Goal: Information Seeking & Learning: Find specific fact

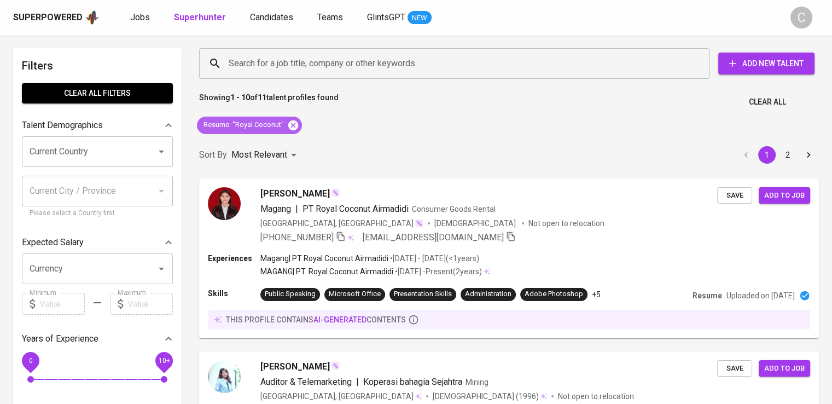
click at [293, 125] on icon at bounding box center [293, 125] width 12 height 12
click at [293, 145] on div "Most Relevant" at bounding box center [265, 155] width 69 height 20
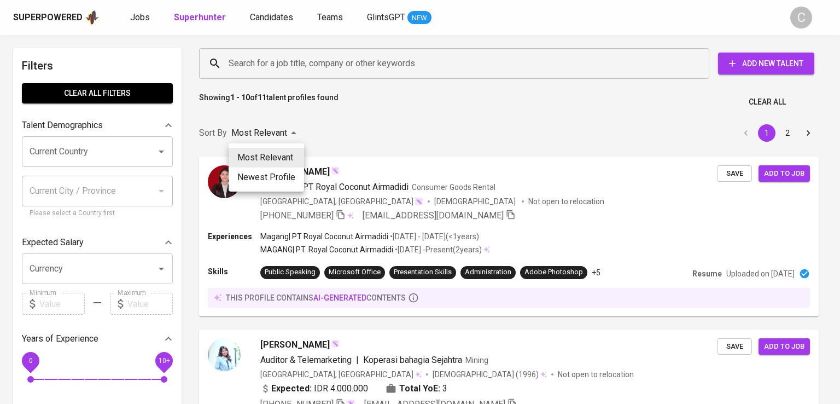
click at [295, 69] on div at bounding box center [420, 202] width 840 height 404
click at [295, 69] on div "Most Relevant Newest Profile" at bounding box center [420, 202] width 840 height 404
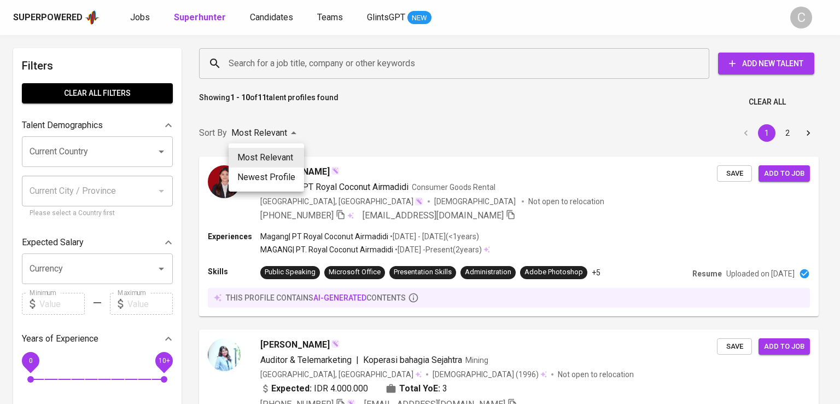
click at [295, 69] on div "Most Relevant Newest Profile" at bounding box center [420, 202] width 840 height 404
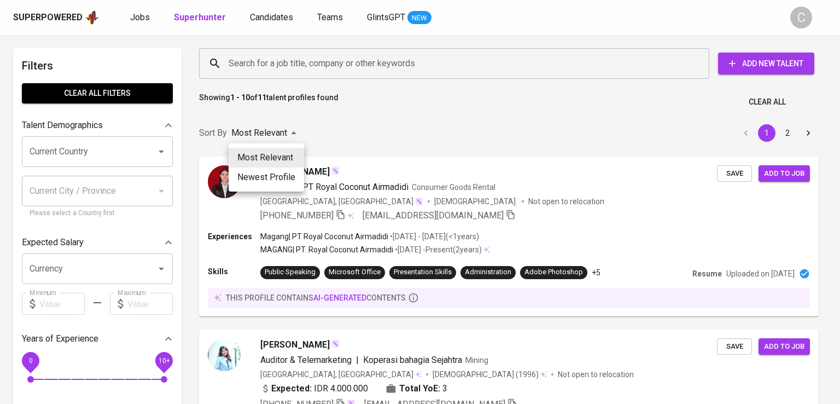
click at [295, 69] on div "Most Relevant Newest Profile" at bounding box center [420, 202] width 840 height 404
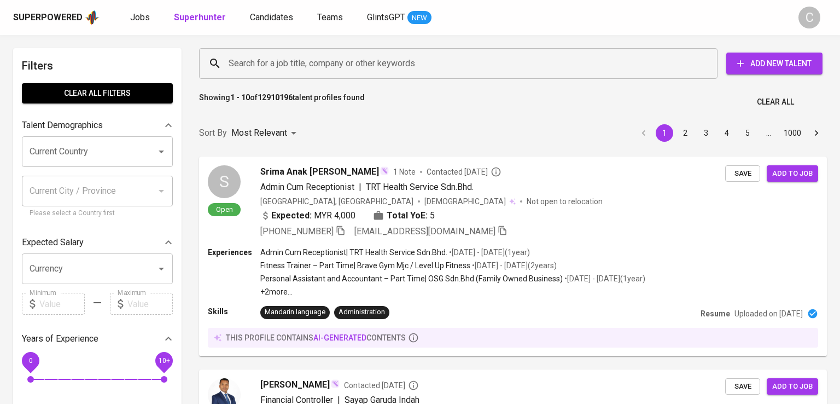
click at [295, 69] on div "Most Relevant Newest Profile" at bounding box center [420, 202] width 840 height 404
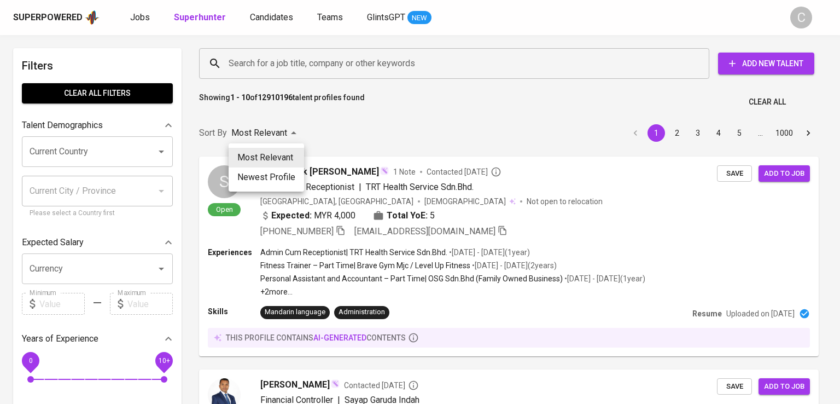
click at [295, 69] on div at bounding box center [420, 202] width 840 height 404
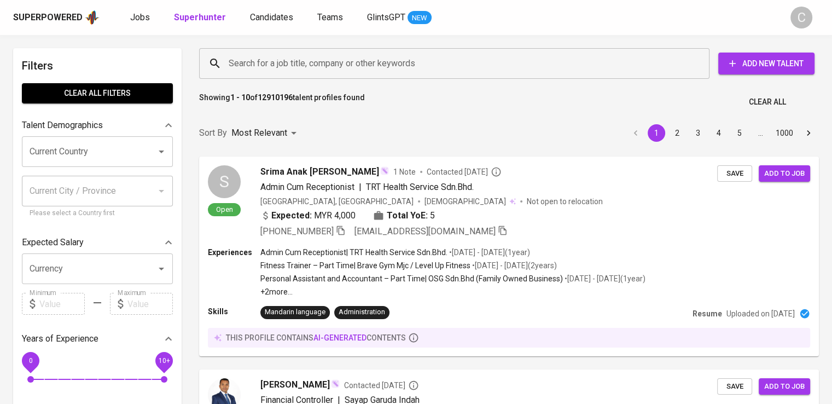
click at [313, 53] on div "Most Relevant Newest Profile" at bounding box center [416, 202] width 832 height 404
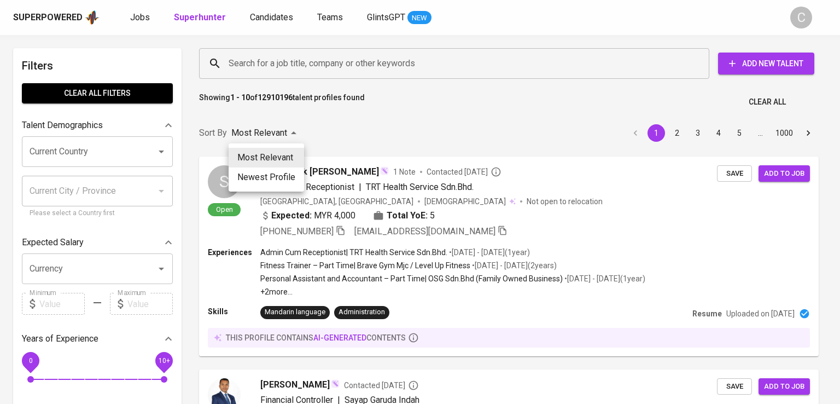
click at [313, 53] on div at bounding box center [420, 202] width 840 height 404
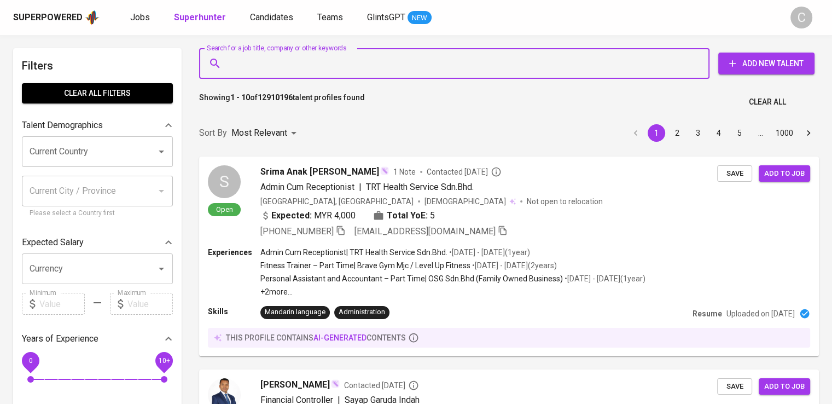
click at [391, 65] on input "Search for a job title, company or other keywords" at bounding box center [457, 63] width 462 height 21
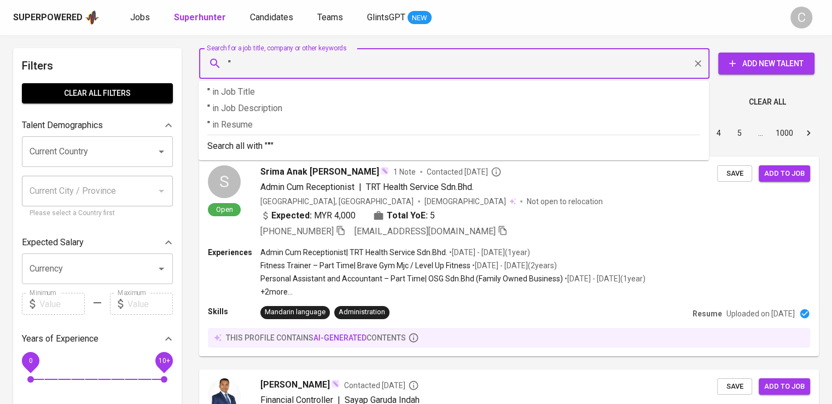
paste input "MULTISARANA KARYA [PERSON_NAME]"
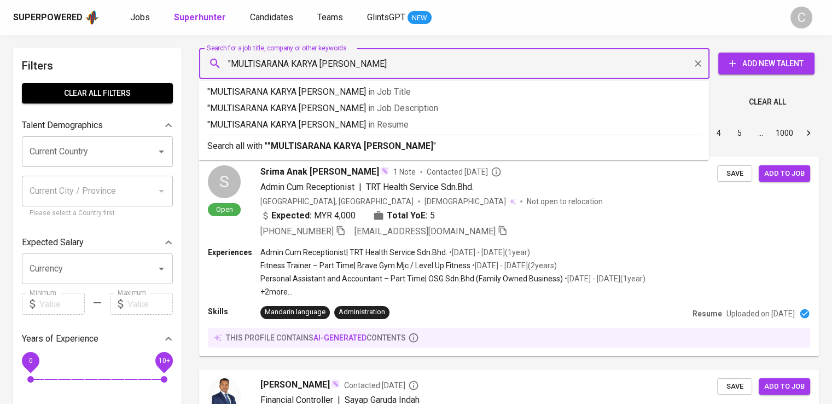
type input ""MULTISARANA KARYA [PERSON_NAME]'"
click at [407, 118] on p ""MULTISARANA KARYA [PERSON_NAME]' in [GEOGRAPHIC_DATA]" at bounding box center [453, 124] width 493 height 13
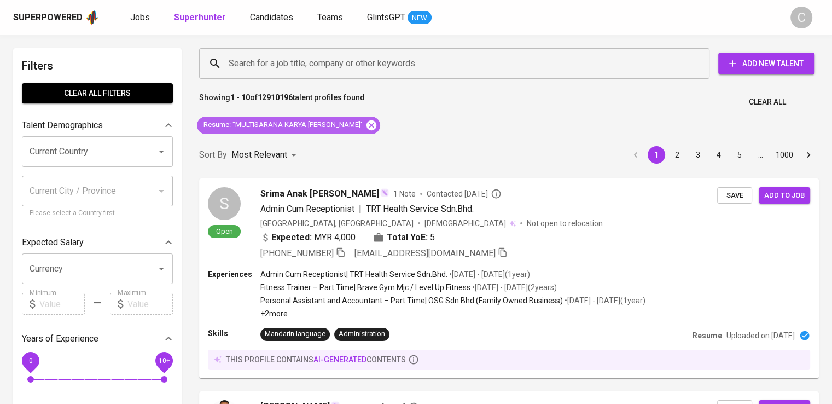
click at [365, 121] on icon at bounding box center [371, 125] width 12 height 12
click at [359, 62] on input "Search for a job title, company or other keywords" at bounding box center [457, 63] width 462 height 21
click at [350, 138] on div "Sort By Most Relevant MOST_RELEVANT 1 2 3 4 5 … 1000" at bounding box center [509, 154] width 633 height 33
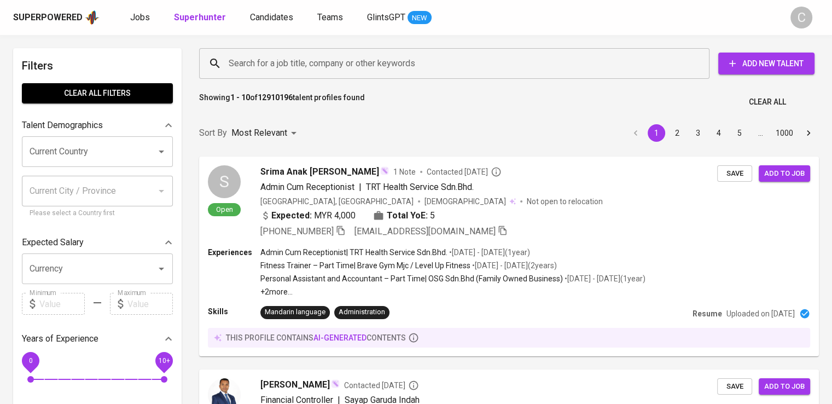
click at [354, 61] on input "Search for a job title, company or other keywords" at bounding box center [457, 63] width 462 height 21
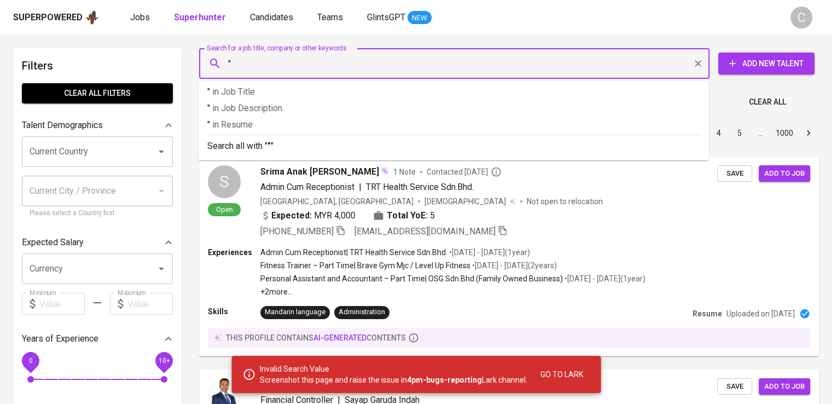
paste input "MULTISARANA KARYA [PERSON_NAME]"
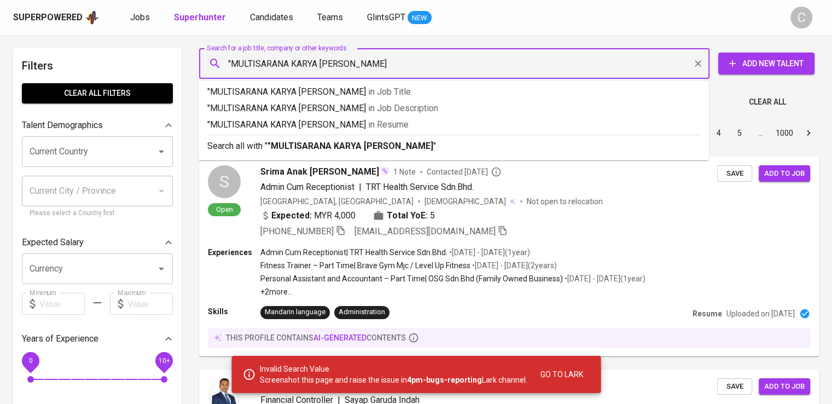
type input ""MULTISARANA KARYA [PERSON_NAME]""
click at [396, 123] on p ""MULTISARANA KARYA MANDIRI" in [GEOGRAPHIC_DATA]" at bounding box center [453, 124] width 493 height 13
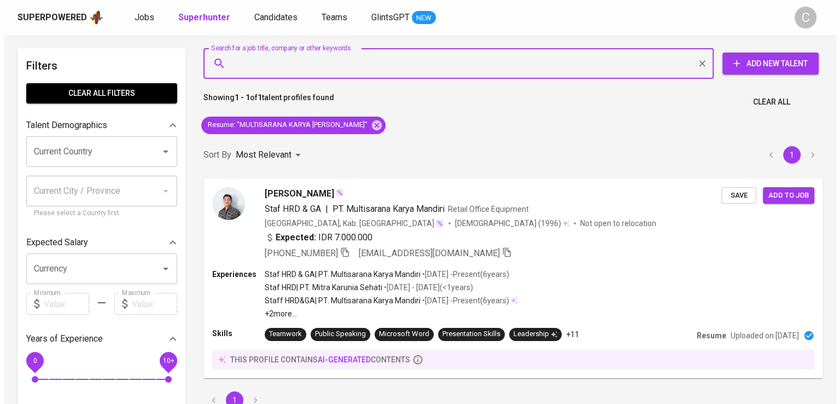
scroll to position [32, 0]
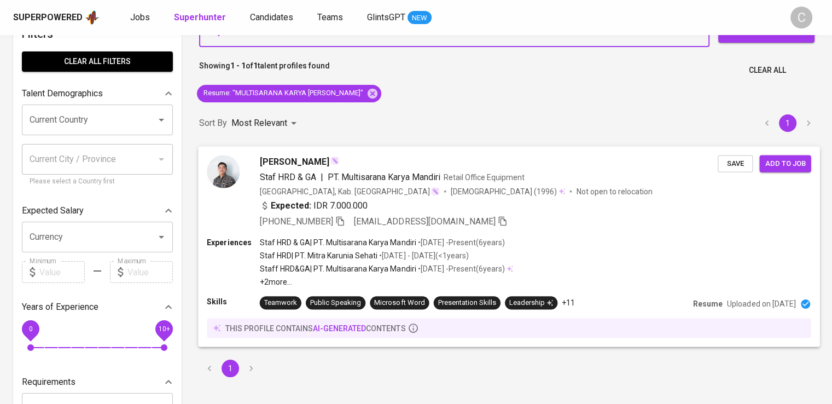
click at [468, 223] on div "[PHONE_NUMBER] [EMAIL_ADDRESS][DOMAIN_NAME]" at bounding box center [489, 220] width 458 height 13
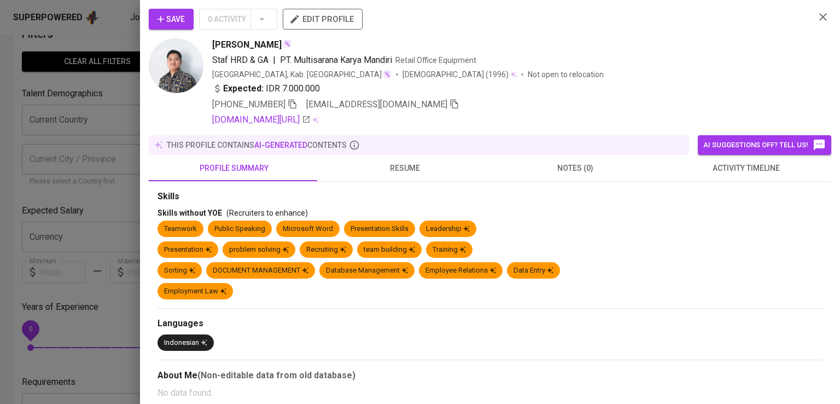
click at [630, 50] on div "[PERSON_NAME]" at bounding box center [509, 44] width 594 height 13
click at [298, 101] on icon "button" at bounding box center [293, 104] width 10 height 10
click at [676, 62] on div "Staf HRD & GA | PT. Multisarana Karya Mandiri Retail Office Equipment" at bounding box center [509, 60] width 594 height 13
